Goal: Transaction & Acquisition: Purchase product/service

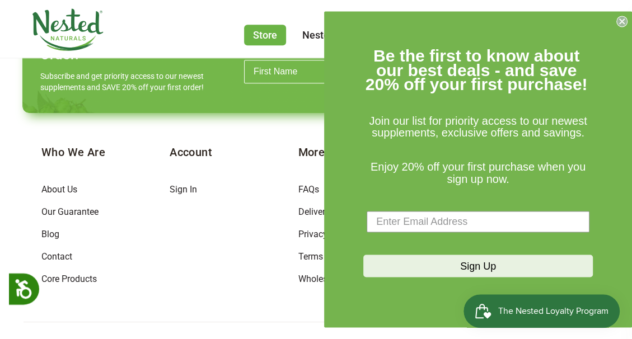
scroll to position [844, 0]
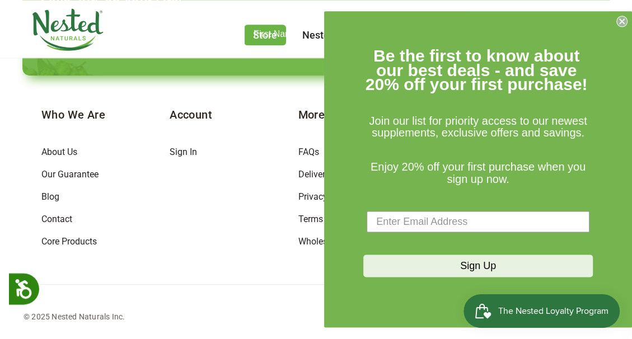
click at [620, 21] on icon "Close dialog" at bounding box center [621, 21] width 4 height 4
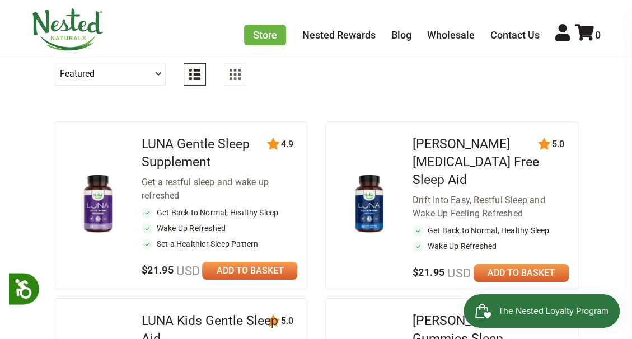
scroll to position [176, 0]
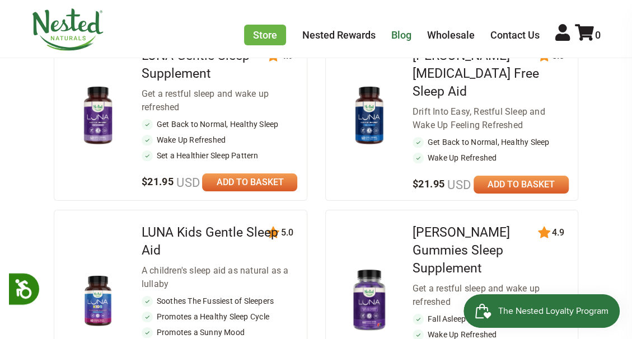
click at [407, 33] on link "Blog" at bounding box center [401, 35] width 20 height 12
